Goal: Complete application form: Complete application form

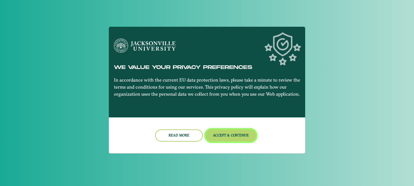
click at [241, 138] on button "Accept & Continue" at bounding box center [231, 135] width 51 height 12
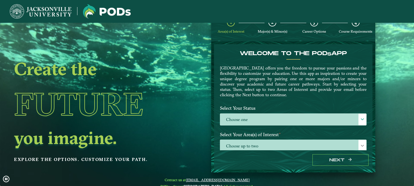
scroll to position [25, 0]
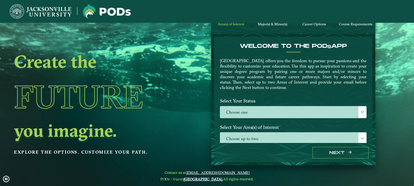
click at [259, 102] on label "Select Your Status" at bounding box center [293, 100] width 155 height 10
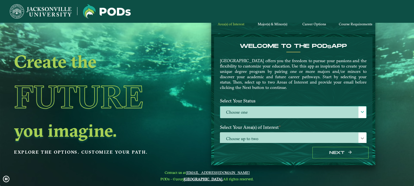
click at [261, 111] on label "Choose one" at bounding box center [293, 112] width 146 height 12
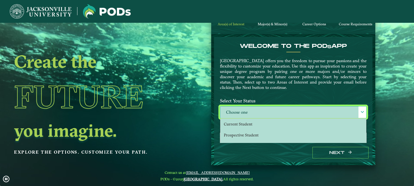
scroll to position [3, 25]
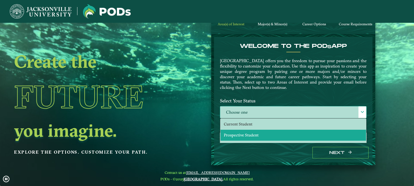
click at [257, 131] on li "Prospective Student" at bounding box center [294, 134] width 146 height 11
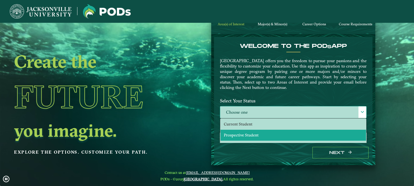
select select "[object Object]"
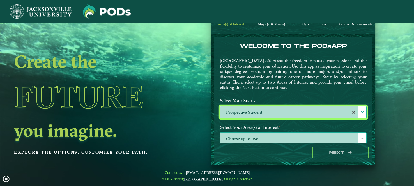
click at [258, 136] on span "Choose up to two" at bounding box center [293, 138] width 146 height 12
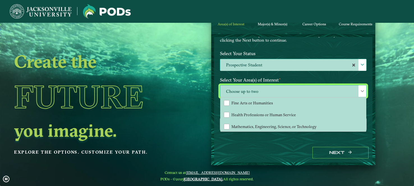
scroll to position [38, 0]
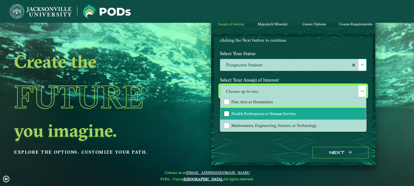
click at [227, 112] on div "Health Professions or Human Service" at bounding box center [227, 114] width 6 height 6
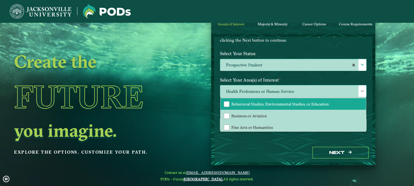
scroll to position [10, 0]
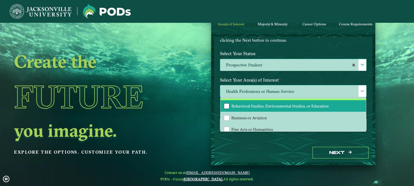
click at [226, 105] on div "Behavioral Studies, Environmental Studies, or Education" at bounding box center [227, 106] width 6 height 6
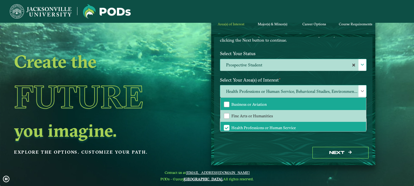
scroll to position [24, 0]
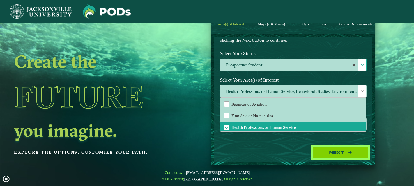
click at [328, 152] on button "Next" at bounding box center [341, 153] width 56 height 12
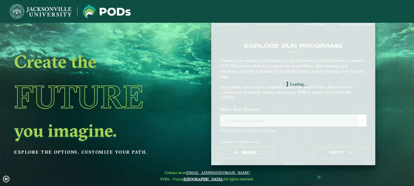
scroll to position [25, 0]
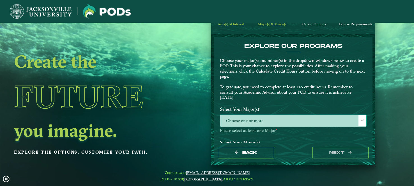
click at [295, 122] on span "Choose one or more" at bounding box center [293, 121] width 146 height 12
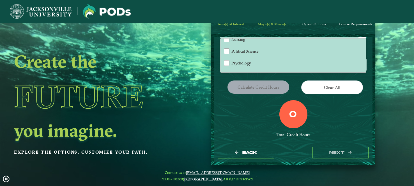
scroll to position [65, 0]
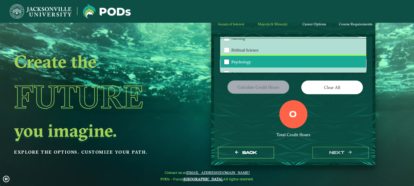
click at [225, 60] on div "Psychology" at bounding box center [227, 62] width 6 height 6
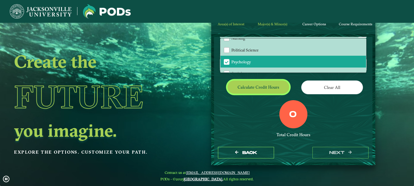
click at [275, 90] on button "Calculate credit hours" at bounding box center [259, 86] width 62 height 13
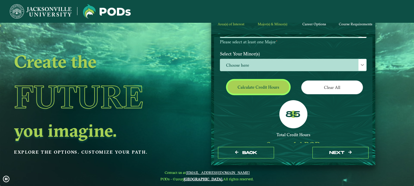
scroll to position [83, 0]
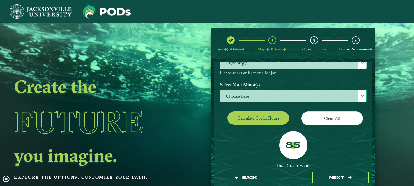
click at [274, 95] on span "Choose here" at bounding box center [293, 96] width 146 height 12
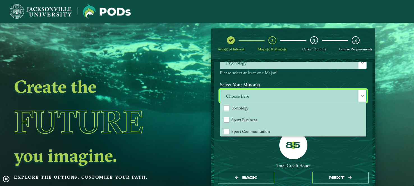
scroll to position [539, 0]
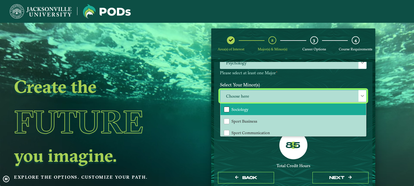
click at [224, 107] on div "Sociology" at bounding box center [227, 109] width 6 height 6
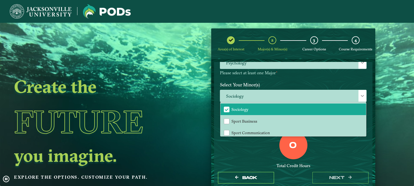
click at [295, 151] on div "0" at bounding box center [294, 145] width 28 height 28
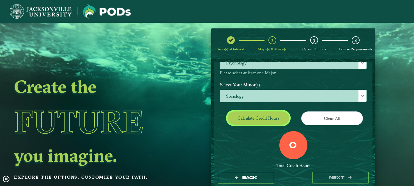
click at [269, 120] on button "Calculate credit hours" at bounding box center [259, 117] width 62 height 13
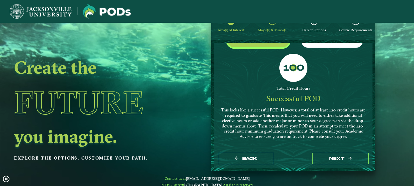
scroll to position [64, 0]
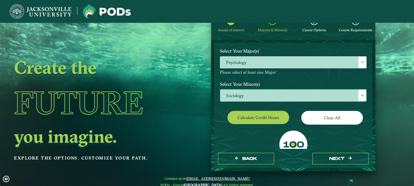
click at [330, 94] on span "Sociology" at bounding box center [293, 95] width 146 height 12
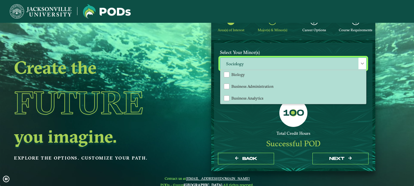
scroll to position [85, 0]
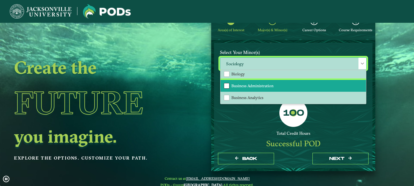
click at [225, 86] on div "Business Administration" at bounding box center [227, 86] width 6 height 6
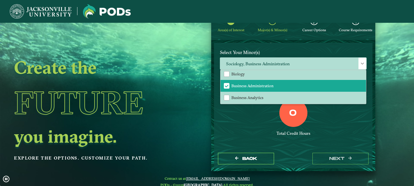
click at [280, 121] on div "0" at bounding box center [294, 113] width 28 height 28
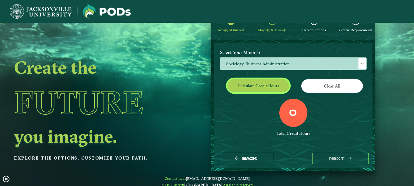
click at [266, 89] on button "Calculate credit hours" at bounding box center [259, 85] width 62 height 13
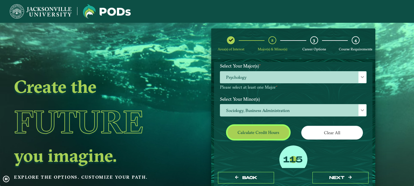
scroll to position [68, 0]
